Goal: Feedback & Contribution: Submit feedback/report problem

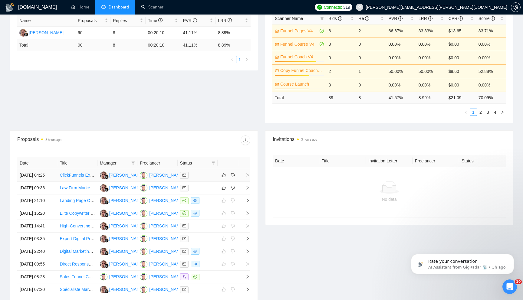
click at [250, 178] on td at bounding box center [244, 175] width 12 height 13
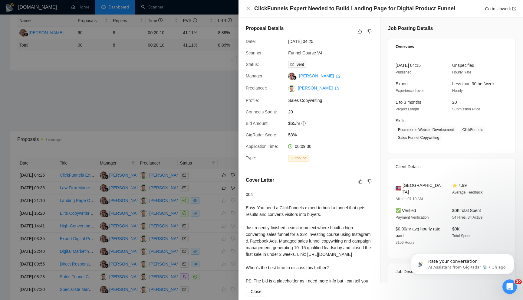
click at [202, 114] on div at bounding box center [261, 150] width 523 height 300
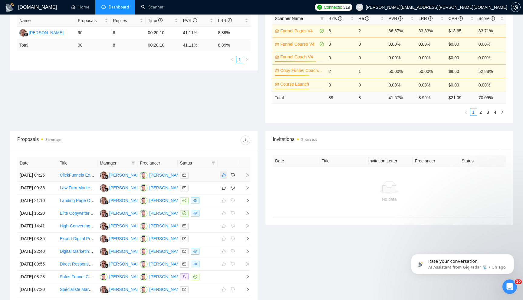
click at [224, 176] on icon "like" at bounding box center [223, 175] width 4 height 5
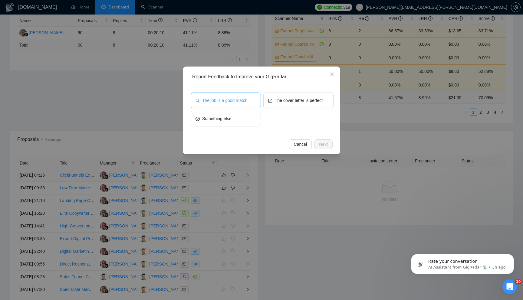
click at [229, 103] on span "The job is a good match" at bounding box center [224, 100] width 45 height 7
click at [320, 145] on span "Next" at bounding box center [323, 144] width 9 height 7
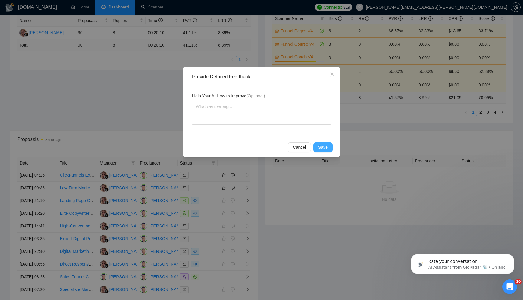
click at [319, 145] on span "Save" at bounding box center [323, 147] width 10 height 7
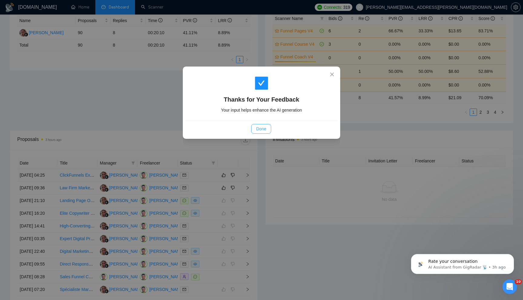
click at [266, 130] on span "Done" at bounding box center [261, 129] width 10 height 7
